Goal: Find specific page/section: Find specific page/section

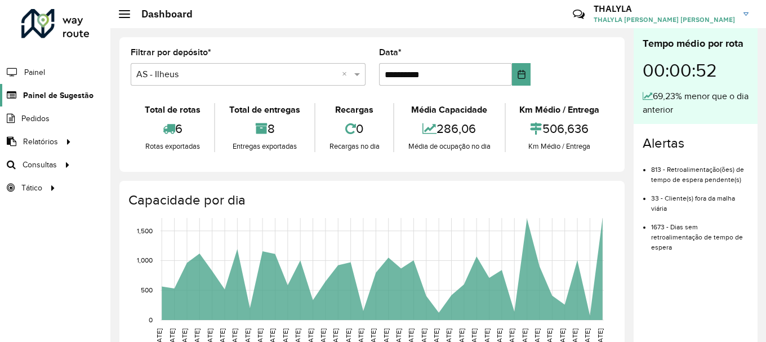
click at [59, 91] on span "Painel de Sugestão" at bounding box center [58, 96] width 70 height 12
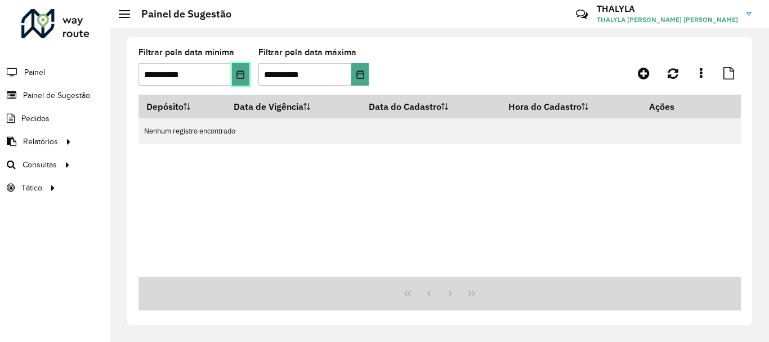
click at [238, 74] on icon "Choose Date" at bounding box center [240, 74] width 9 height 9
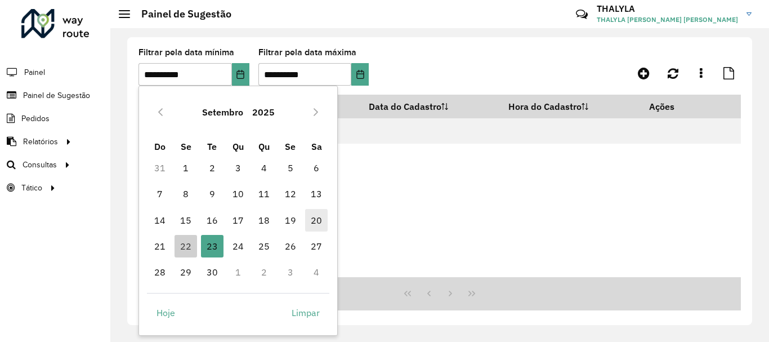
click at [318, 217] on span "20" at bounding box center [316, 220] width 23 height 23
type input "**********"
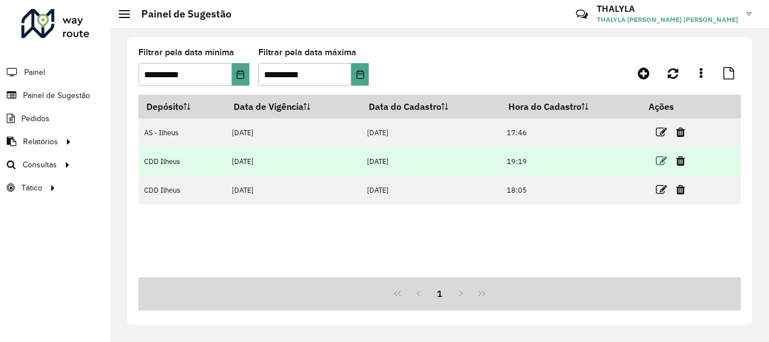
click at [663, 161] on icon at bounding box center [661, 160] width 11 height 11
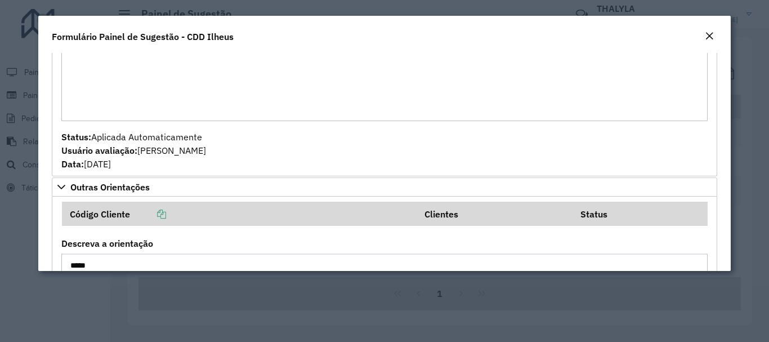
scroll to position [1161, 0]
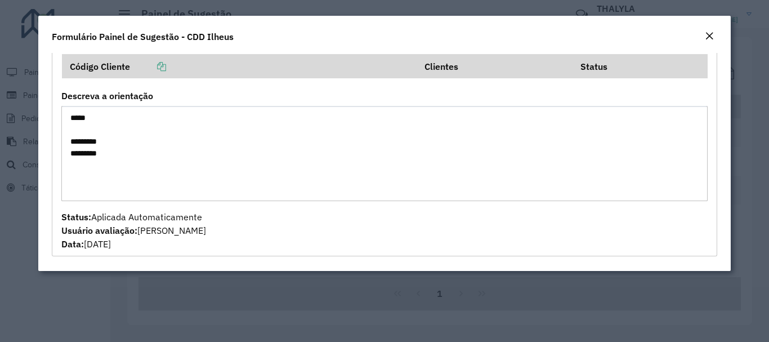
click at [389, 325] on modal-container "**********" at bounding box center [384, 171] width 769 height 342
click at [391, 306] on modal-container "**********" at bounding box center [384, 171] width 769 height 342
click at [713, 29] on button "Close" at bounding box center [709, 36] width 16 height 15
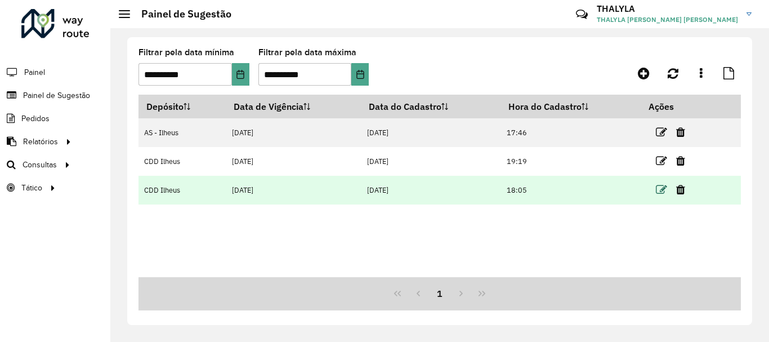
click at [659, 187] on icon at bounding box center [661, 189] width 11 height 11
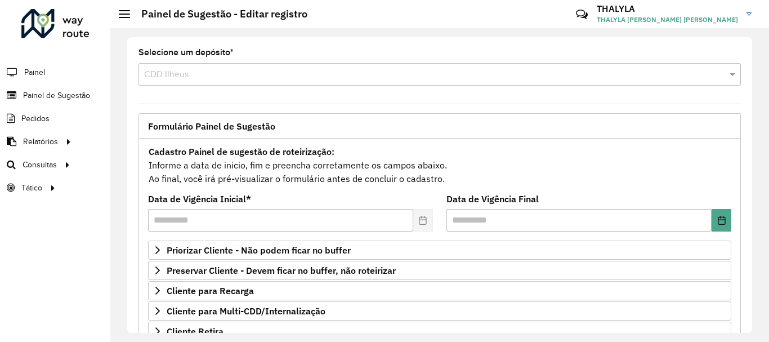
scroll to position [220, 0]
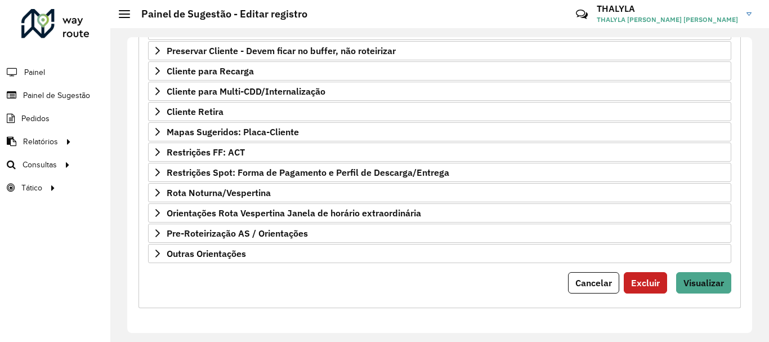
click at [305, 243] on div "Priorizar Cliente - Não podem ficar no buffer Clientes Clique no botão para bus…" at bounding box center [439, 142] width 583 height 242
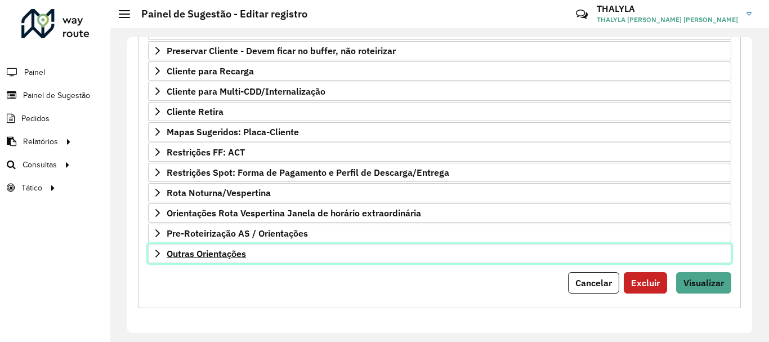
click at [310, 254] on link "Outras Orientações" at bounding box center [439, 253] width 583 height 19
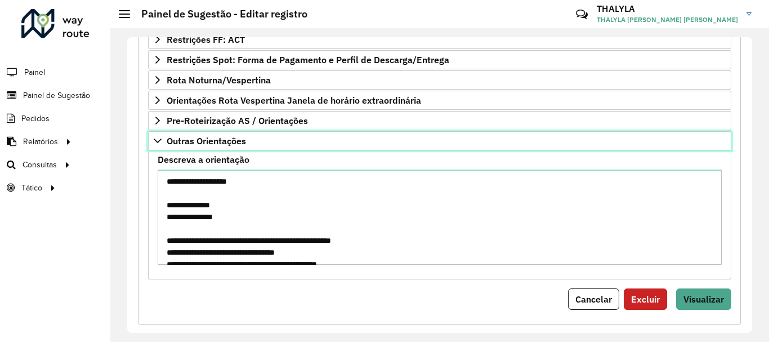
scroll to position [12, 0]
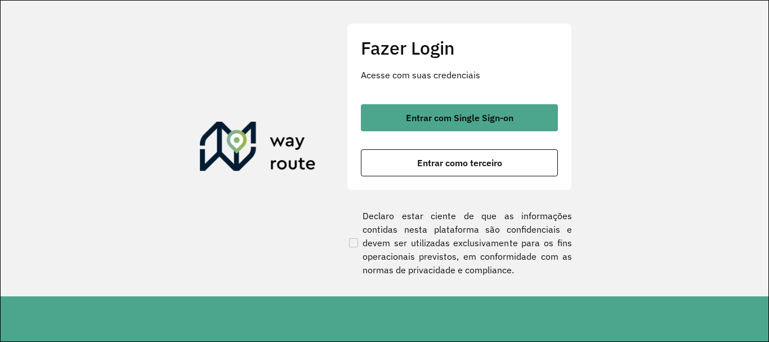
click at [475, 145] on div "Entrar com Single Sign-on Entrar como terceiro" at bounding box center [459, 140] width 197 height 72
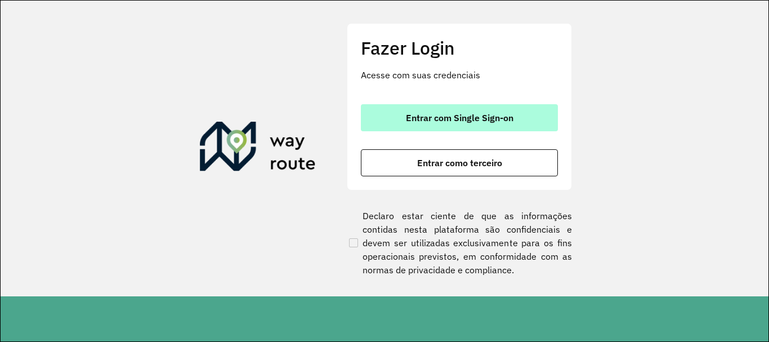
click at [467, 128] on button "Entrar com Single Sign-on" at bounding box center [459, 117] width 197 height 27
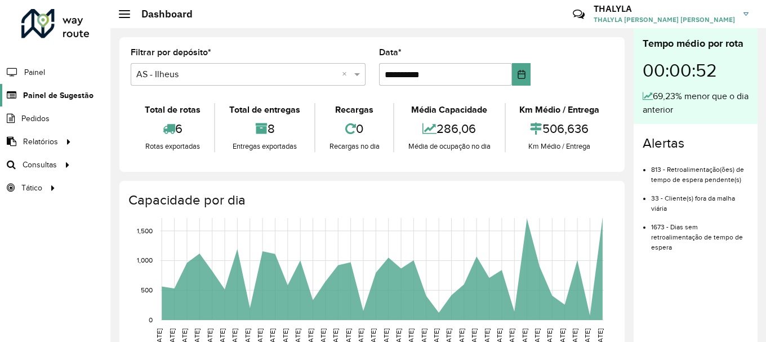
click at [76, 95] on span "Painel de Sugestão" at bounding box center [58, 96] width 70 height 12
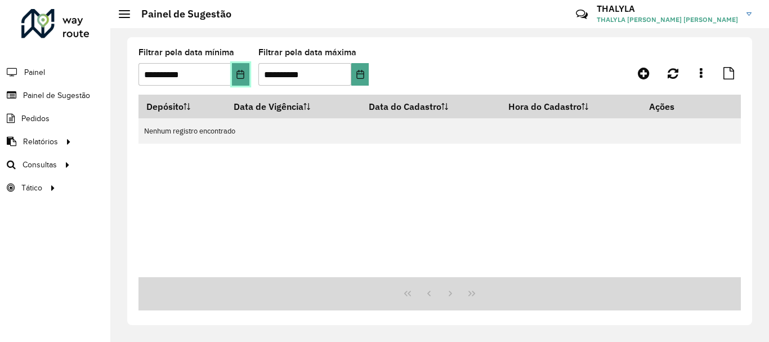
click at [236, 78] on icon "Choose Date" at bounding box center [240, 74] width 9 height 9
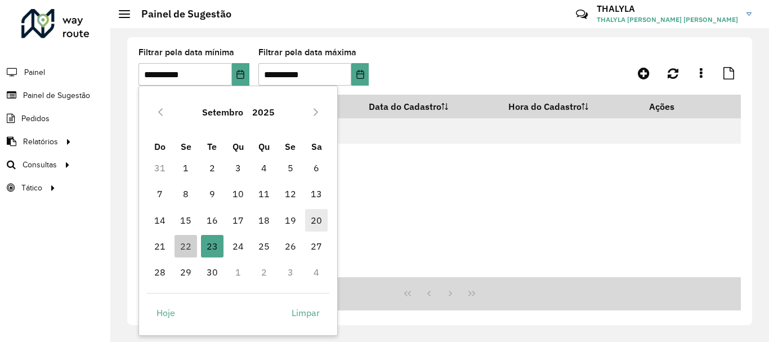
click at [318, 220] on span "20" at bounding box center [316, 220] width 23 height 23
type input "**********"
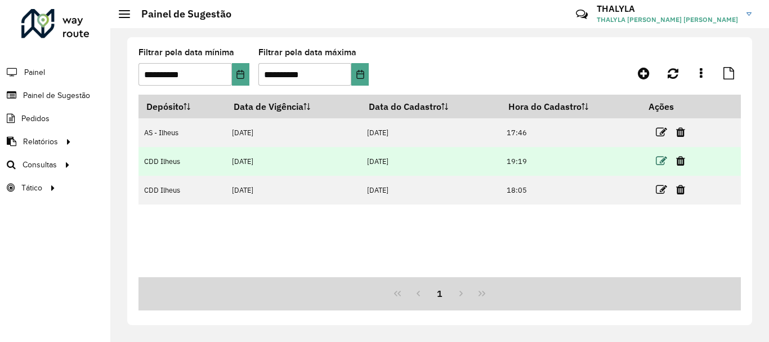
click at [662, 164] on icon at bounding box center [661, 160] width 11 height 11
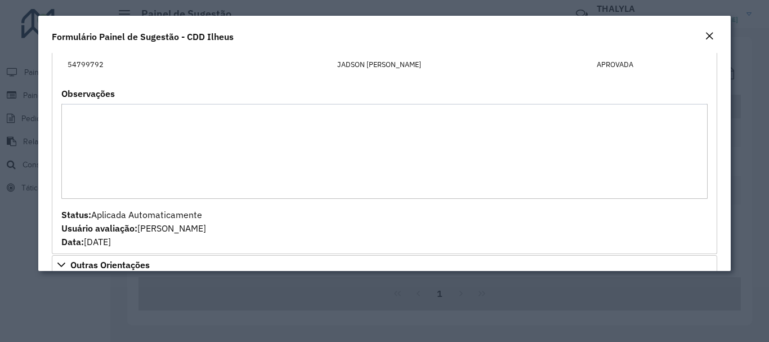
scroll to position [1161, 0]
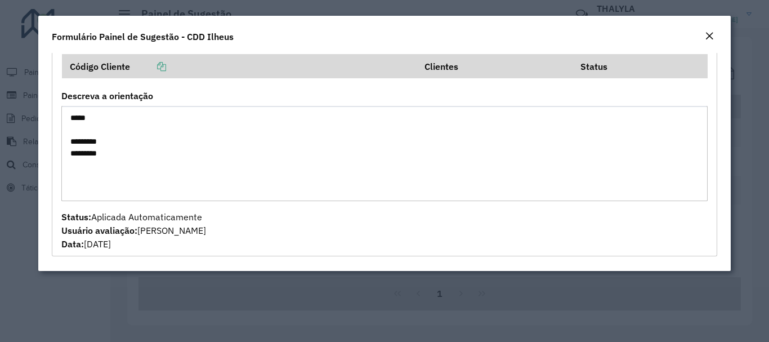
click at [714, 35] on button "Close" at bounding box center [709, 36] width 16 height 15
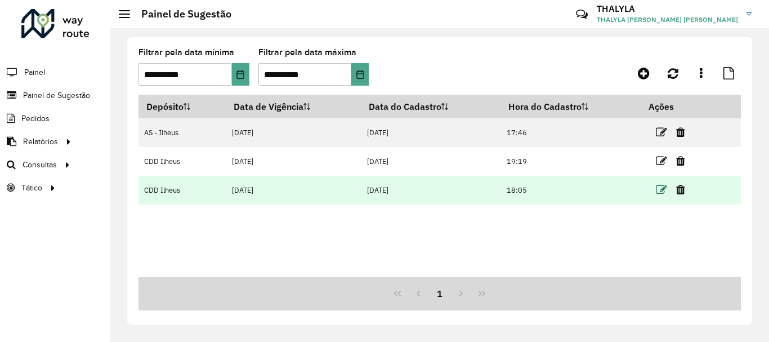
click at [662, 189] on icon at bounding box center [661, 189] width 11 height 11
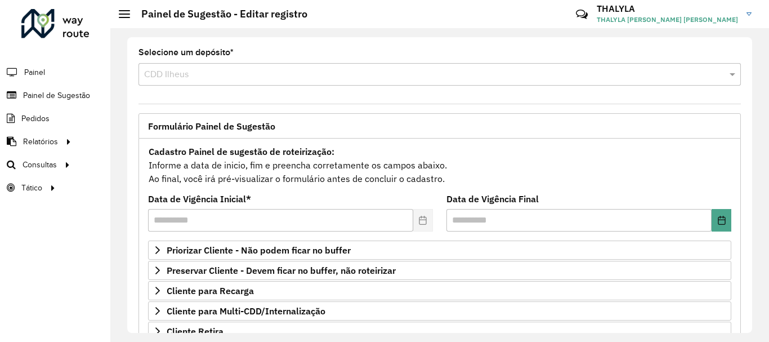
scroll to position [220, 0]
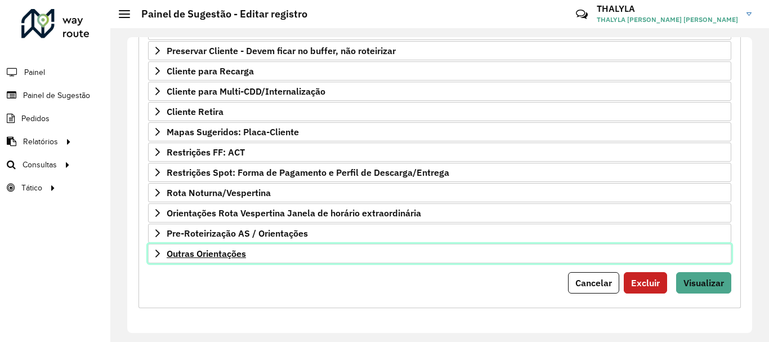
click at [455, 253] on link "Outras Orientações" at bounding box center [439, 253] width 583 height 19
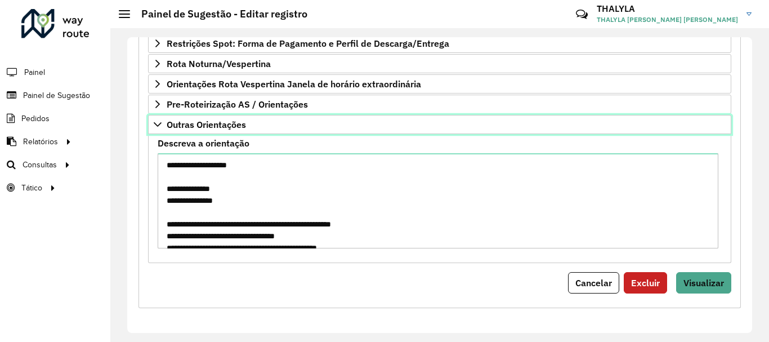
scroll to position [12, 0]
